Goal: Transaction & Acquisition: Obtain resource

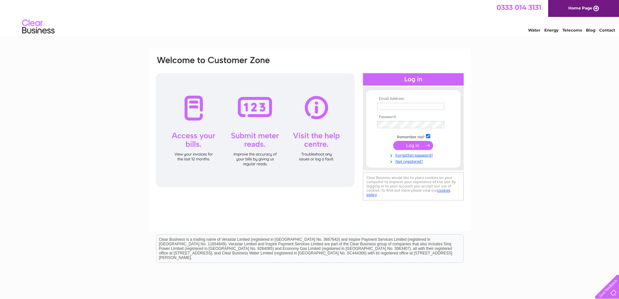
type input "info@ellesmerehotel.co.uk"
click at [413, 147] on input "submit" at bounding box center [413, 145] width 40 height 9
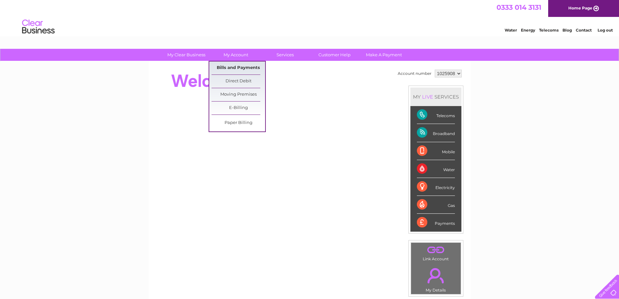
click at [233, 66] on link "Bills and Payments" at bounding box center [239, 67] width 54 height 13
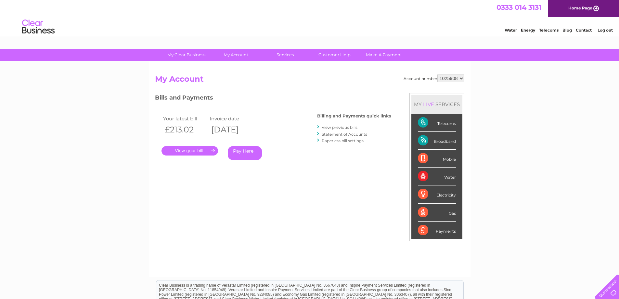
click at [335, 128] on link "View previous bills" at bounding box center [340, 127] width 36 height 5
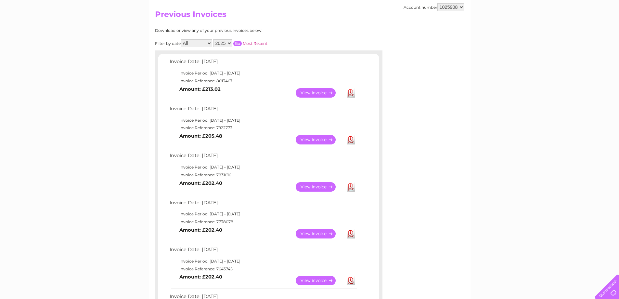
scroll to position [65, 0]
click at [349, 187] on link "Download" at bounding box center [351, 186] width 8 height 9
click at [349, 139] on link "Download" at bounding box center [351, 139] width 8 height 9
click at [350, 139] on link "Download" at bounding box center [351, 139] width 8 height 9
click at [326, 92] on link "View" at bounding box center [320, 92] width 48 height 9
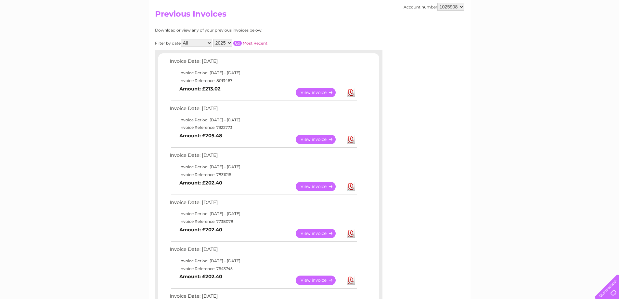
click at [352, 92] on link "Download" at bounding box center [351, 92] width 8 height 9
click at [350, 92] on link "Download" at bounding box center [351, 92] width 8 height 9
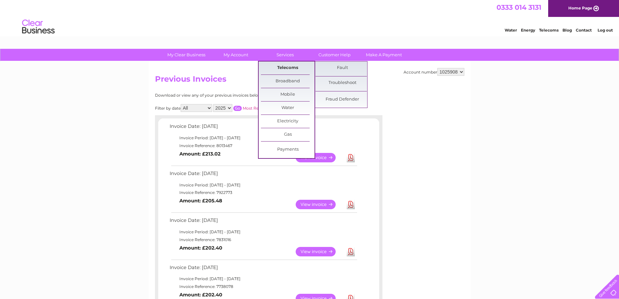
click at [292, 67] on link "Telecoms" at bounding box center [288, 67] width 54 height 13
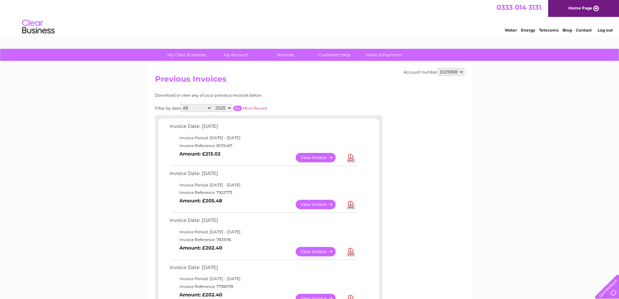
click at [611, 291] on div at bounding box center [606, 285] width 27 height 27
click at [572, 8] on link "Home Page" at bounding box center [583, 8] width 71 height 17
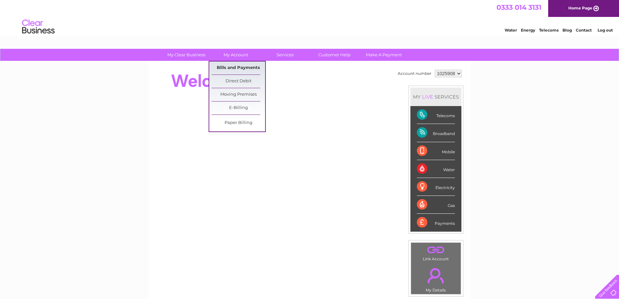
click at [241, 66] on link "Bills and Payments" at bounding box center [239, 67] width 54 height 13
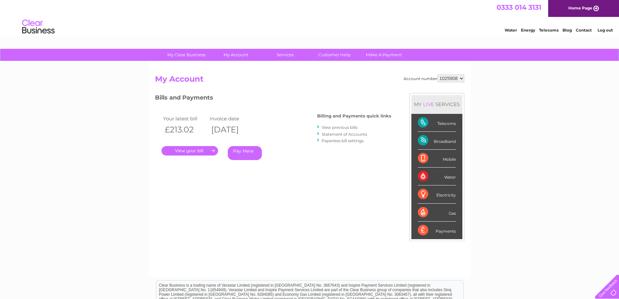
click at [195, 149] on link "." at bounding box center [190, 150] width 57 height 9
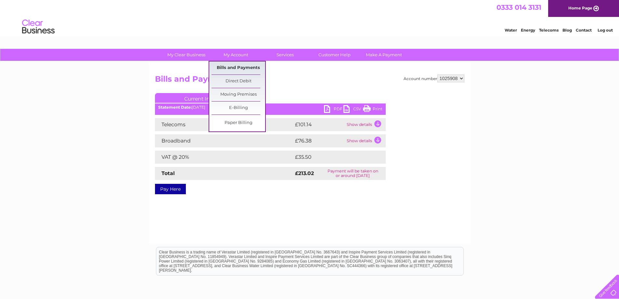
click at [236, 65] on link "Bills and Payments" at bounding box center [239, 67] width 54 height 13
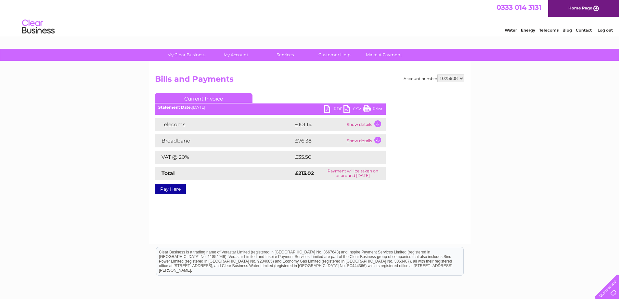
click at [329, 108] on link "PDF" at bounding box center [334, 109] width 20 height 9
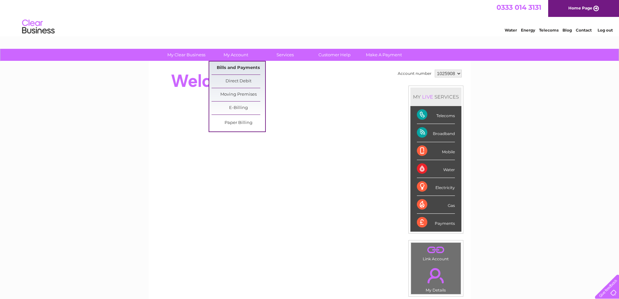
click at [245, 64] on link "Bills and Payments" at bounding box center [239, 67] width 54 height 13
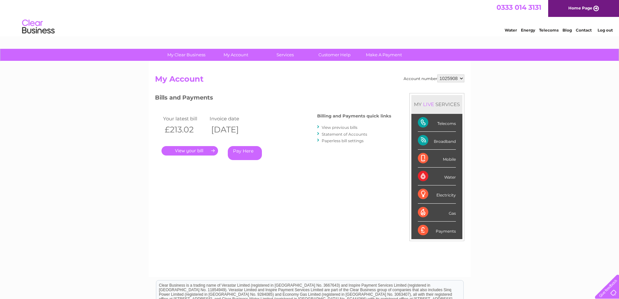
click at [461, 78] on select "1025908" at bounding box center [451, 78] width 27 height 8
drag, startPoint x: 325, startPoint y: 82, endPoint x: 453, endPoint y: 87, distance: 128.2
click at [325, 82] on h2 "My Account" at bounding box center [309, 80] width 309 height 12
